Goal: Task Accomplishment & Management: Manage account settings

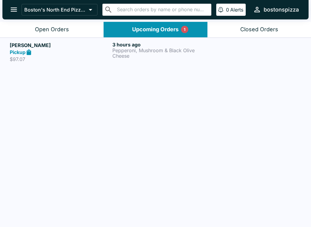
click at [111, 56] on div "[PERSON_NAME] Pickup $97.07 3 hours ago Pepperoni, Mushroom & Black Olive Cheese" at bounding box center [155, 52] width 291 height 21
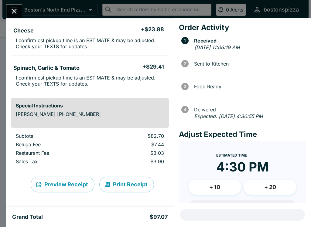
scroll to position [90, 0]
click at [13, 14] on icon "Close" at bounding box center [14, 11] width 8 height 8
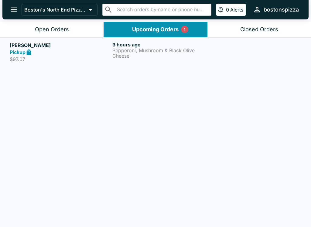
click at [50, 33] on button "Open Orders" at bounding box center [52, 29] width 104 height 15
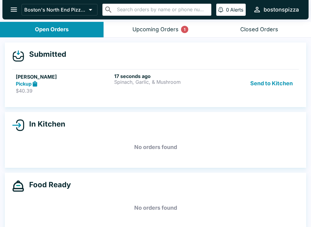
click at [150, 87] on div "17 seconds ago Spinach, Garlic, & Mushroom" at bounding box center [162, 83] width 96 height 21
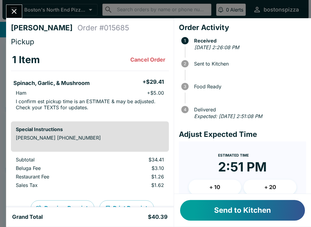
click at [264, 208] on button "Send to Kitchen" at bounding box center [242, 210] width 125 height 21
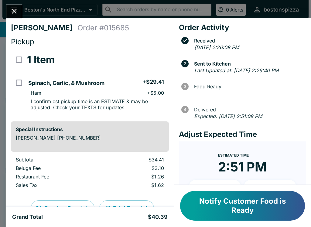
click at [13, 16] on button "Close" at bounding box center [13, 11] width 15 height 13
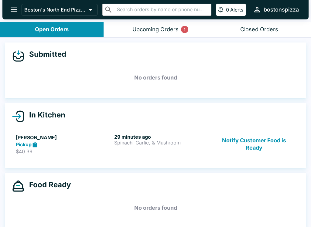
click at [169, 30] on div "Upcoming Orders 1" at bounding box center [155, 29] width 46 height 7
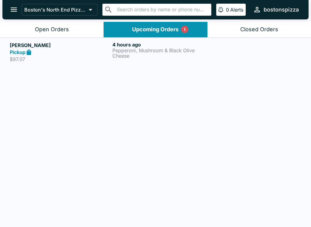
click at [149, 48] on p "Pepperoni, Mushroom & Black Olive" at bounding box center [162, 50] width 100 height 5
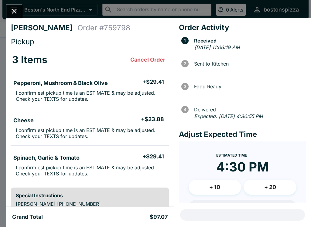
click at [17, 13] on icon "Close" at bounding box center [14, 11] width 8 height 8
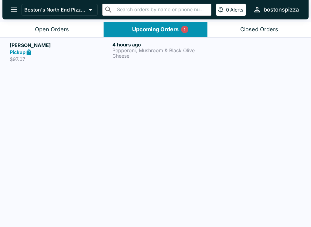
click at [29, 32] on button "Open Orders" at bounding box center [52, 29] width 104 height 15
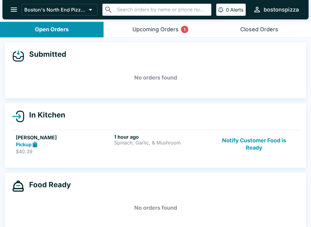
click at [255, 145] on button "Notify Customer Food is Ready" at bounding box center [254, 144] width 82 height 21
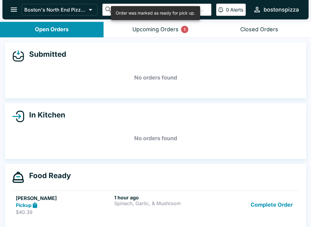
click at [284, 208] on button "Complete Order" at bounding box center [271, 205] width 47 height 21
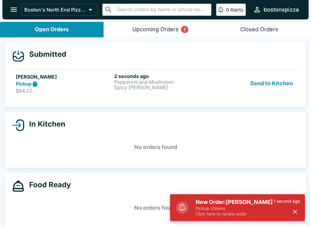
click at [70, 96] on link "[PERSON_NAME] Pickup $84.22 2 seconds ago Pepperoni and Mushroom Spicy [PERSON_…" at bounding box center [155, 83] width 287 height 29
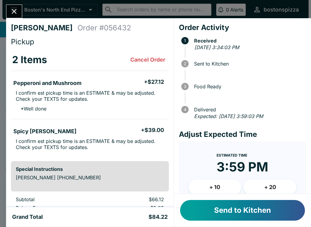
click at [234, 206] on button "Send to Kitchen" at bounding box center [242, 210] width 125 height 21
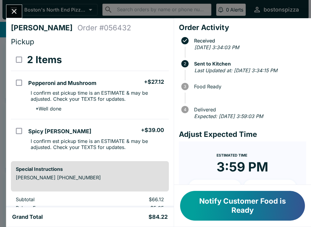
click at [19, 8] on button "Close" at bounding box center [13, 11] width 15 height 13
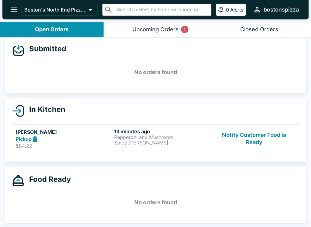
scroll to position [5, 0]
click at [163, 30] on div "Upcoming Orders 1" at bounding box center [155, 29] width 46 height 7
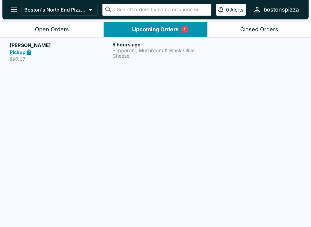
scroll to position [0, 0]
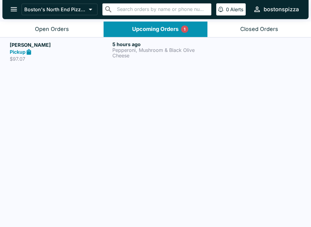
click at [61, 50] on div "Pickup" at bounding box center [60, 52] width 100 height 7
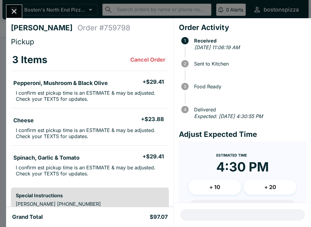
click at [15, 11] on icon "Close" at bounding box center [14, 11] width 5 height 5
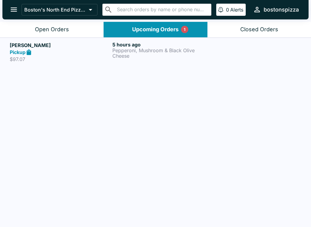
click at [65, 29] on div "Open Orders" at bounding box center [52, 29] width 34 height 7
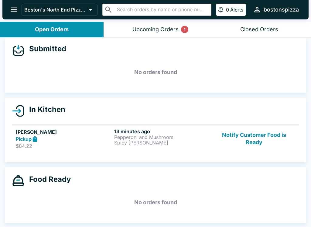
scroll to position [5, 0]
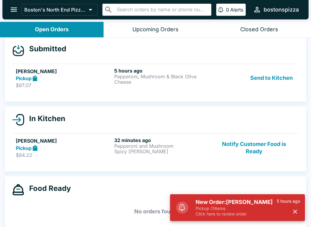
click at [238, 216] on p "Click here to review order" at bounding box center [236, 213] width 81 height 5
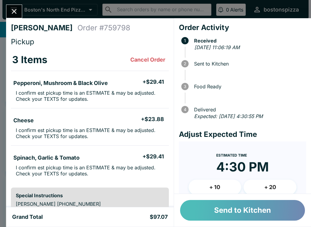
click at [245, 210] on button "Send to Kitchen" at bounding box center [242, 210] width 125 height 21
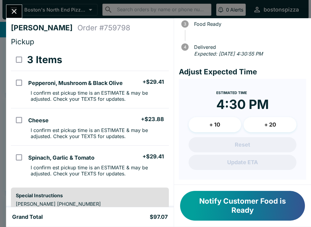
click at [213, 124] on button "+ 10" at bounding box center [215, 124] width 53 height 15
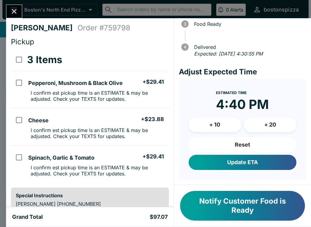
click at [264, 162] on button "Update ETA" at bounding box center [243, 162] width 108 height 15
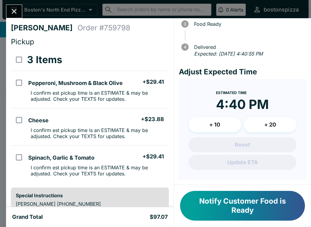
scroll to position [0, 0]
click at [15, 6] on button "Close" at bounding box center [13, 11] width 15 height 13
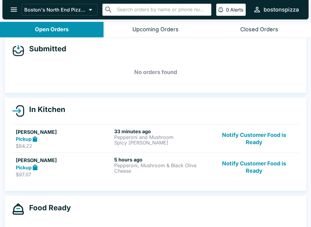
click at [154, 173] on p "Cheese" at bounding box center [162, 170] width 96 height 5
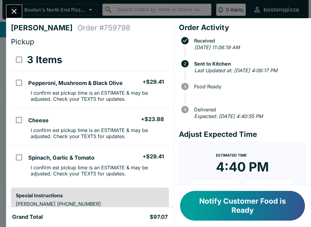
click at [20, 12] on button "Close" at bounding box center [13, 11] width 15 height 13
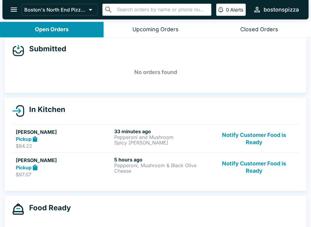
click at [164, 24] on button "Upcoming Orders" at bounding box center [156, 29] width 104 height 15
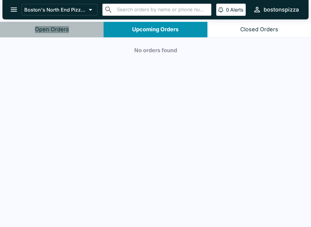
click at [68, 27] on div "Open Orders" at bounding box center [52, 29] width 34 height 7
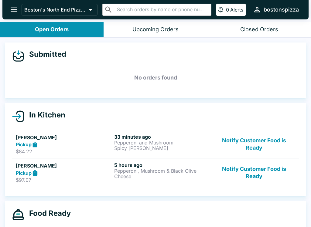
click at [80, 167] on h5 "[PERSON_NAME]" at bounding box center [64, 165] width 96 height 7
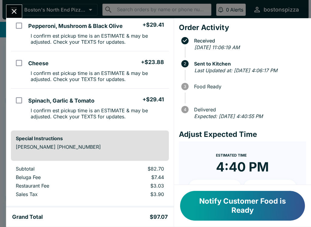
click at [10, 3] on div "[PERSON_NAME] Order # 759798 Pickup 3 Items Pepperoni, Mushroom & Black Olive +…" at bounding box center [155, 113] width 311 height 227
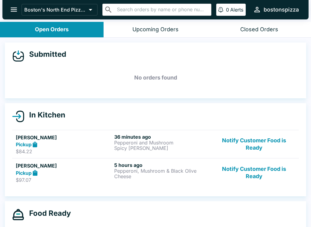
click at [241, 171] on button "Notify Customer Food is Ready" at bounding box center [254, 172] width 82 height 21
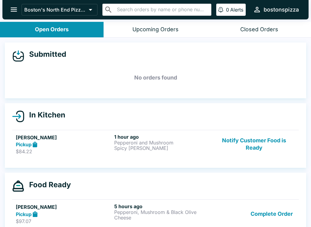
click at [255, 154] on button "Notify Customer Food is Ready" at bounding box center [254, 144] width 82 height 21
